Goal: Check status: Check status

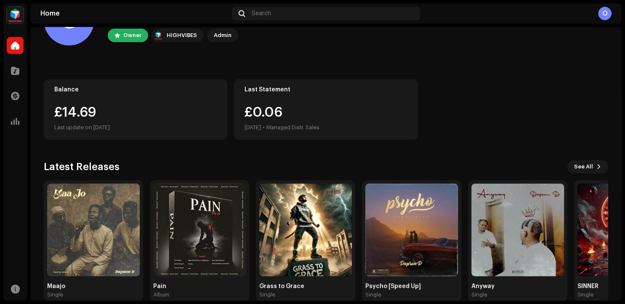
scroll to position [59, 0]
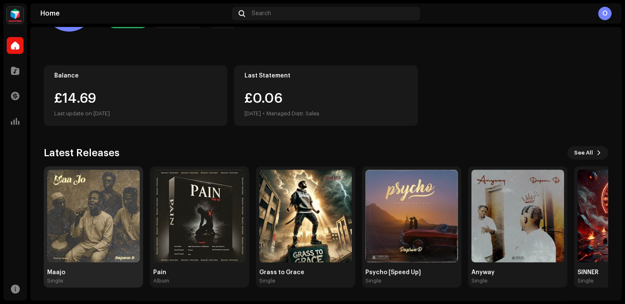
click at [100, 204] on img at bounding box center [93, 216] width 93 height 93
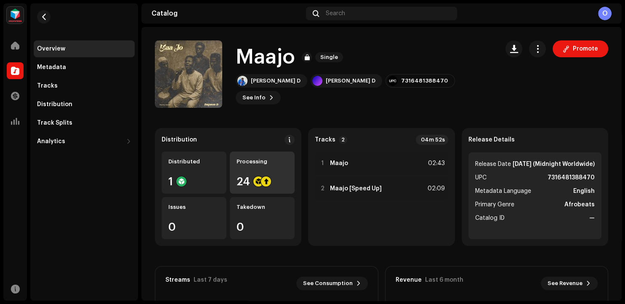
click at [270, 167] on div "Processing 24" at bounding box center [262, 172] width 65 height 42
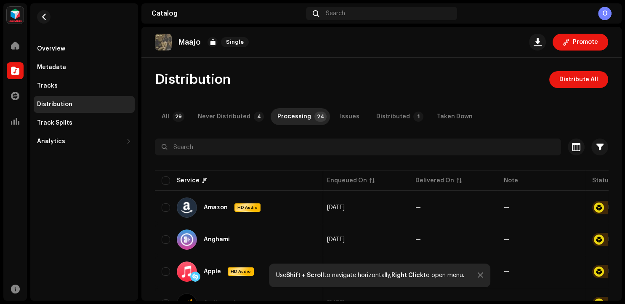
scroll to position [0, 3]
click at [224, 121] on div "Never Distributed" at bounding box center [224, 116] width 53 height 17
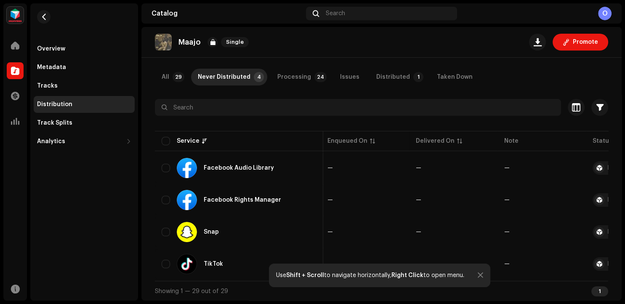
scroll to position [0, 69]
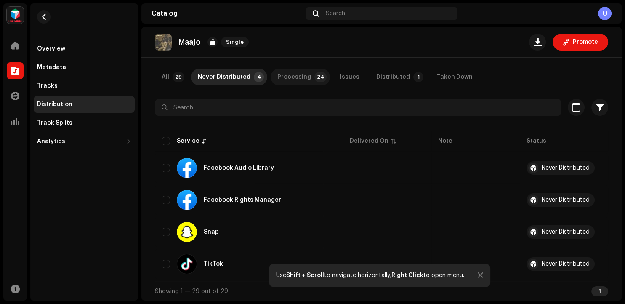
click at [300, 74] on div "Processing" at bounding box center [294, 77] width 34 height 17
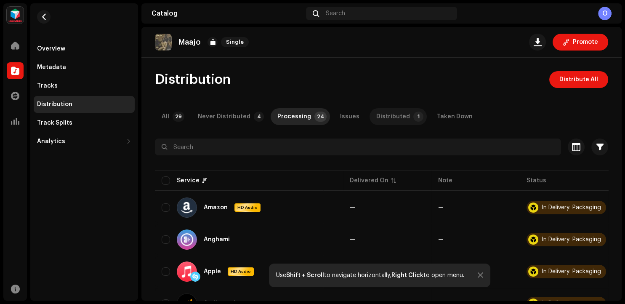
click at [385, 115] on div "Distributed" at bounding box center [393, 116] width 34 height 17
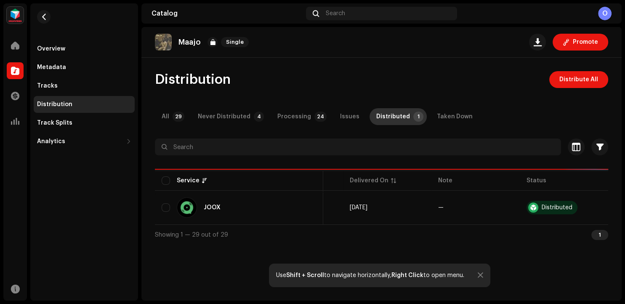
click at [386, 114] on div "Distributed" at bounding box center [393, 116] width 34 height 17
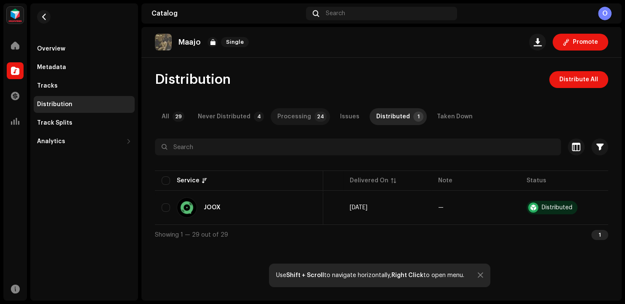
click at [281, 119] on div "Processing" at bounding box center [294, 116] width 34 height 17
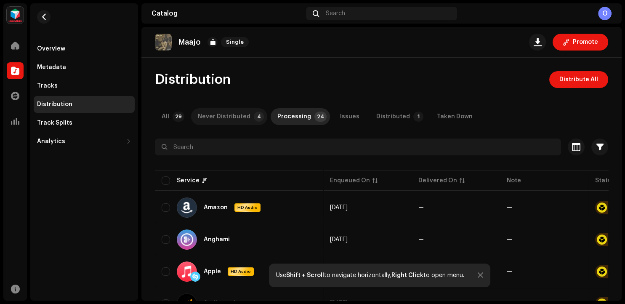
click at [226, 121] on div "Never Distributed" at bounding box center [224, 116] width 53 height 17
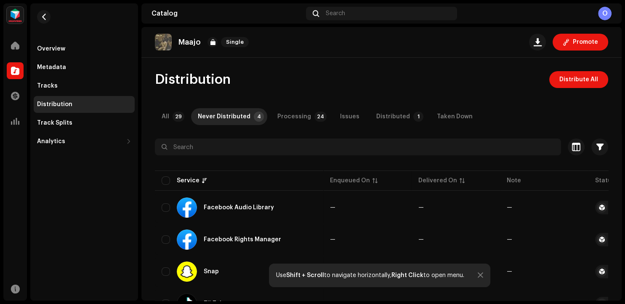
scroll to position [40, 0]
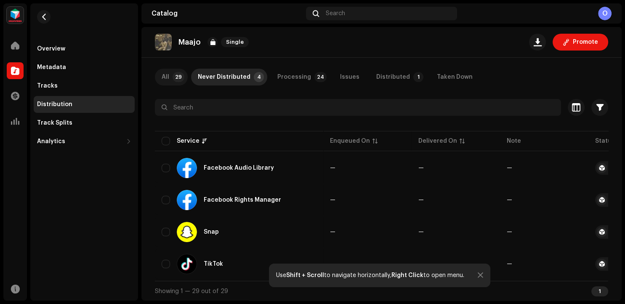
click at [173, 76] on p-badge "29" at bounding box center [178, 77] width 12 height 10
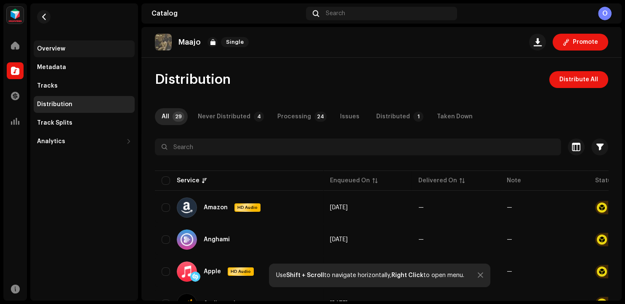
click at [60, 52] on div "Overview" at bounding box center [84, 48] width 101 height 17
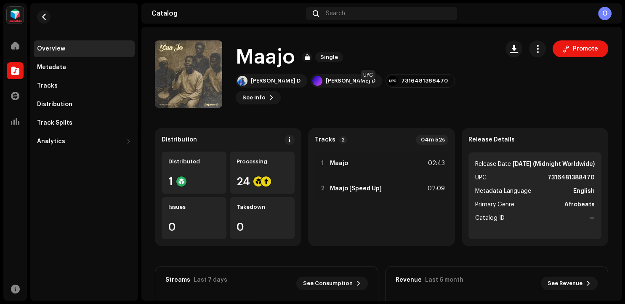
click at [401, 84] on div "7316481388470" at bounding box center [424, 80] width 47 height 7
copy div "7316481388470"
click at [556, 196] on li "Metadata Language English" at bounding box center [534, 191] width 119 height 10
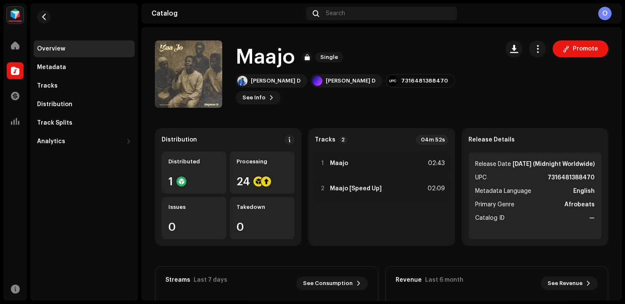
scroll to position [0, 0]
click at [532, 165] on strong "[DATE] (Midnight Worldwide)" at bounding box center [553, 164] width 82 height 10
click at [523, 196] on span "Metadata Language" at bounding box center [503, 191] width 56 height 10
click at [525, 207] on ul "Release Date [DATE] (Midnight Worldwide) UPC 7316481388470 Metadata Language En…" at bounding box center [534, 195] width 133 height 87
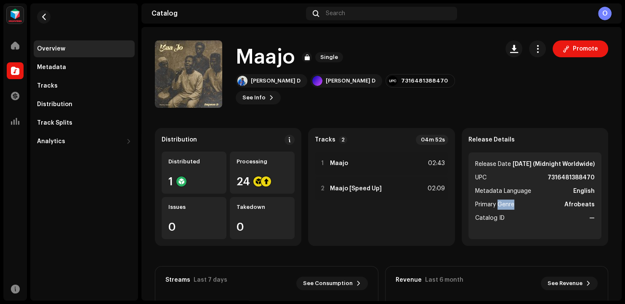
click at [547, 183] on li "UPC 7316481388470" at bounding box center [534, 177] width 119 height 10
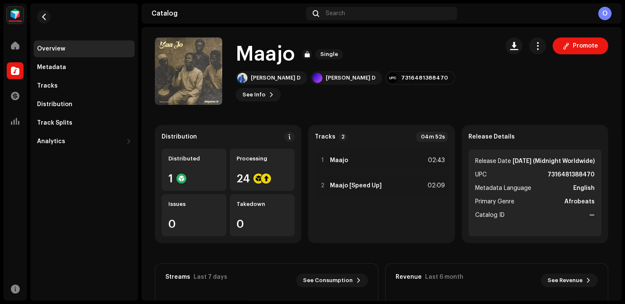
scroll to position [0, 0]
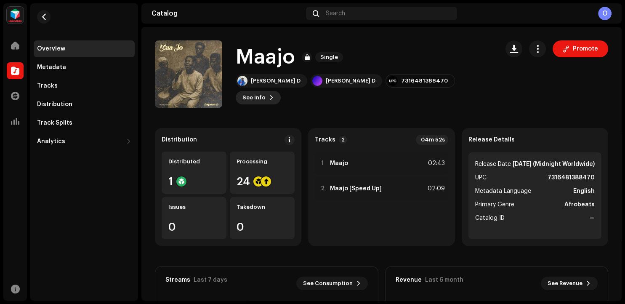
click at [265, 89] on span "See Info" at bounding box center [253, 97] width 23 height 17
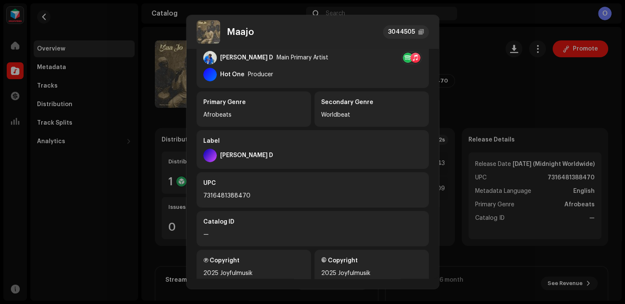
scroll to position [179, 0]
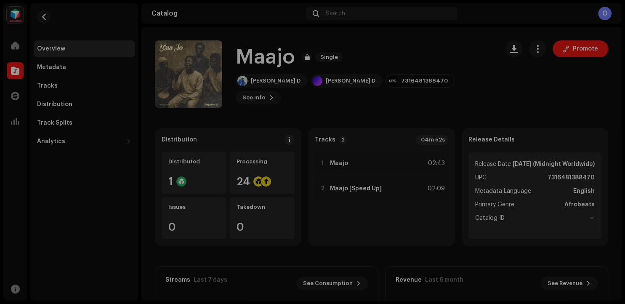
click at [508, 103] on div "Maajo 3044505 Metadata Distribution Metadata Language English Release Title Maa…" at bounding box center [312, 152] width 625 height 304
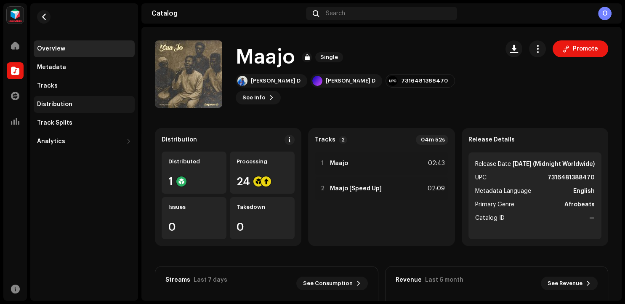
click at [74, 106] on div "Distribution" at bounding box center [84, 104] width 94 height 7
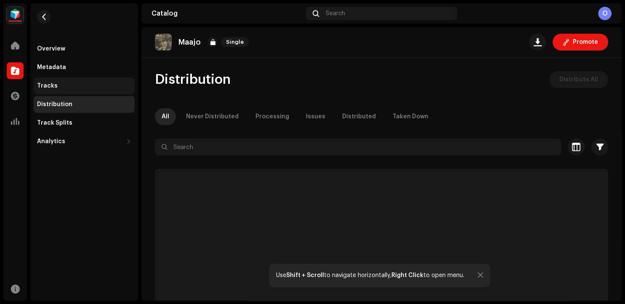
click at [62, 90] on div "Tracks" at bounding box center [84, 85] width 101 height 17
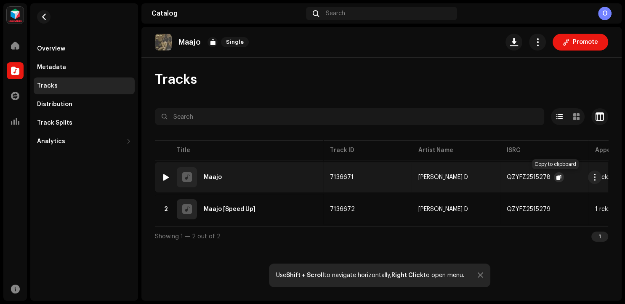
click at [556, 177] on span "button" at bounding box center [558, 177] width 5 height 7
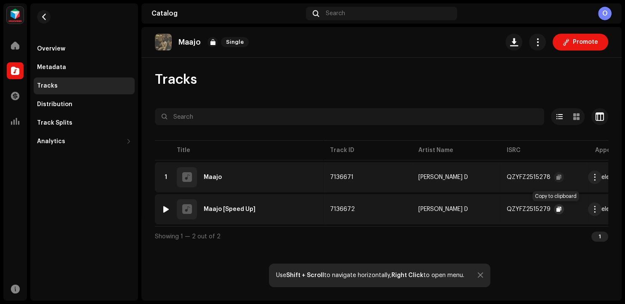
click at [556, 207] on span "button" at bounding box center [558, 209] width 5 height 7
click at [554, 208] on button "button" at bounding box center [559, 209] width 10 height 10
click at [556, 178] on span "button" at bounding box center [558, 177] width 5 height 7
click at [49, 50] on div "Overview" at bounding box center [51, 48] width 28 height 7
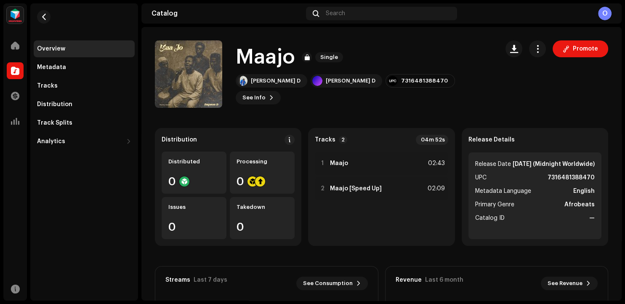
scroll to position [1, 0]
click at [174, 169] on div "Distributed 1" at bounding box center [194, 172] width 65 height 42
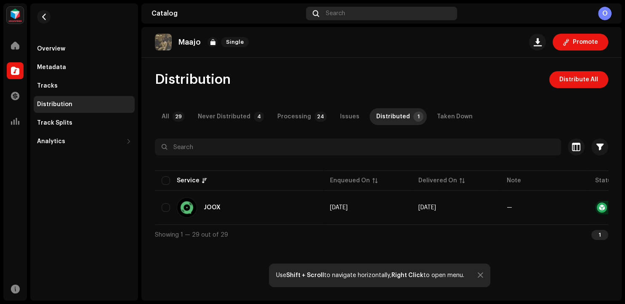
scroll to position [0, 8]
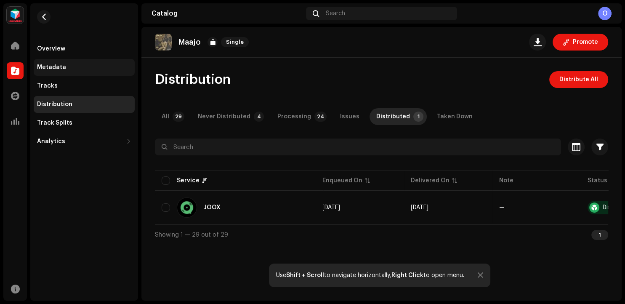
click at [44, 75] on div "Metadata" at bounding box center [84, 67] width 101 height 17
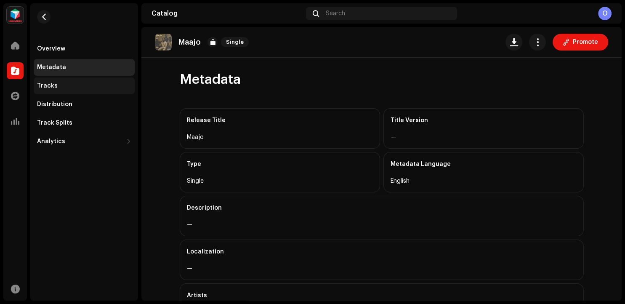
click at [45, 79] on div "Tracks" at bounding box center [84, 85] width 101 height 17
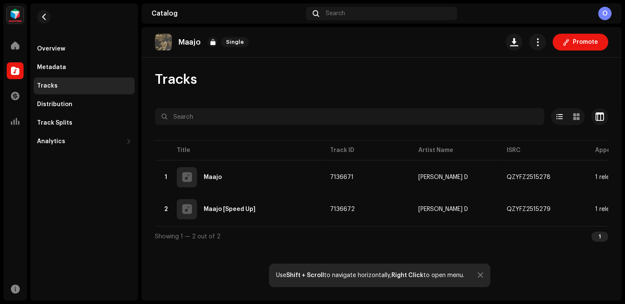
click at [45, 80] on div "Tracks" at bounding box center [84, 85] width 101 height 17
click at [53, 50] on div "Overview" at bounding box center [51, 48] width 28 height 7
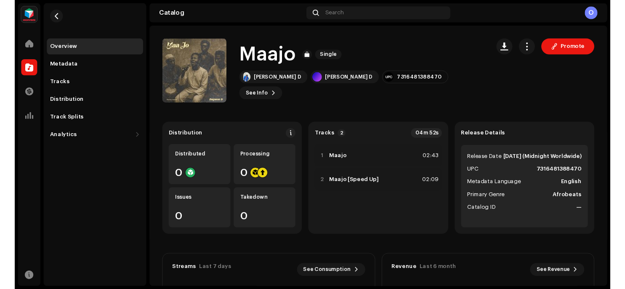
scroll to position [1, 0]
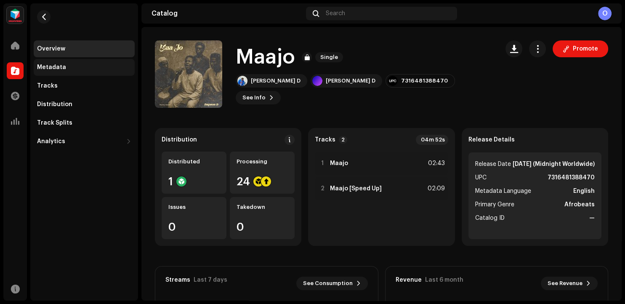
click at [61, 71] on div "Metadata" at bounding box center [84, 67] width 101 height 17
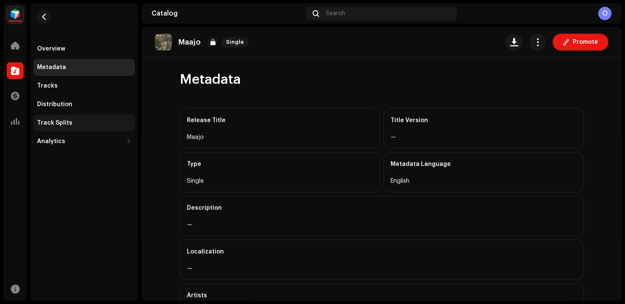
click at [64, 122] on div "Track Splits" at bounding box center [54, 122] width 35 height 7
